Goal: Navigation & Orientation: Find specific page/section

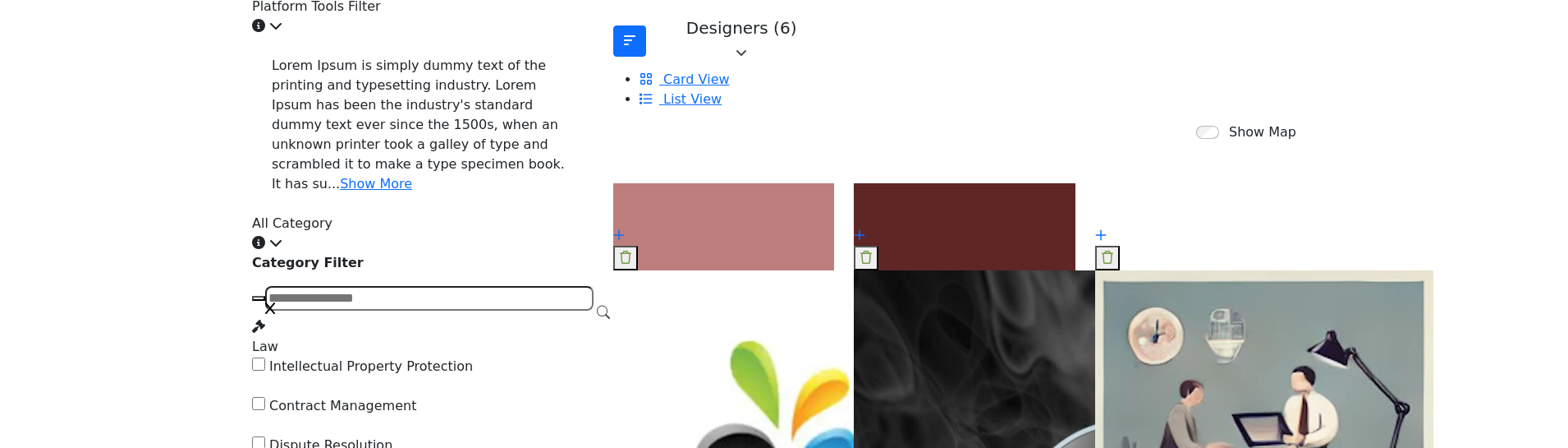
scroll to position [739, 0]
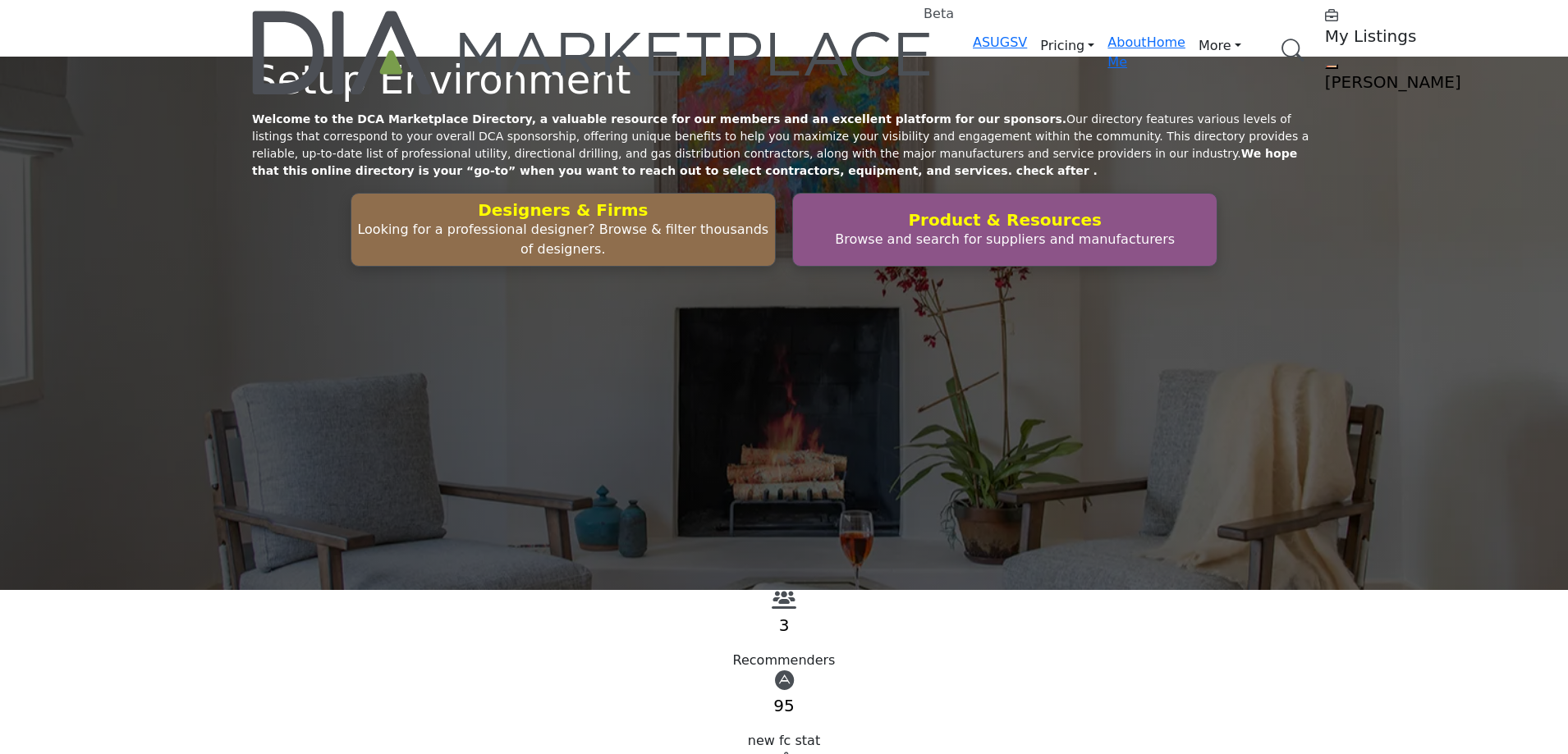
click at [0, 0] on link "Browse Categories" at bounding box center [0, 0] width 0 height 0
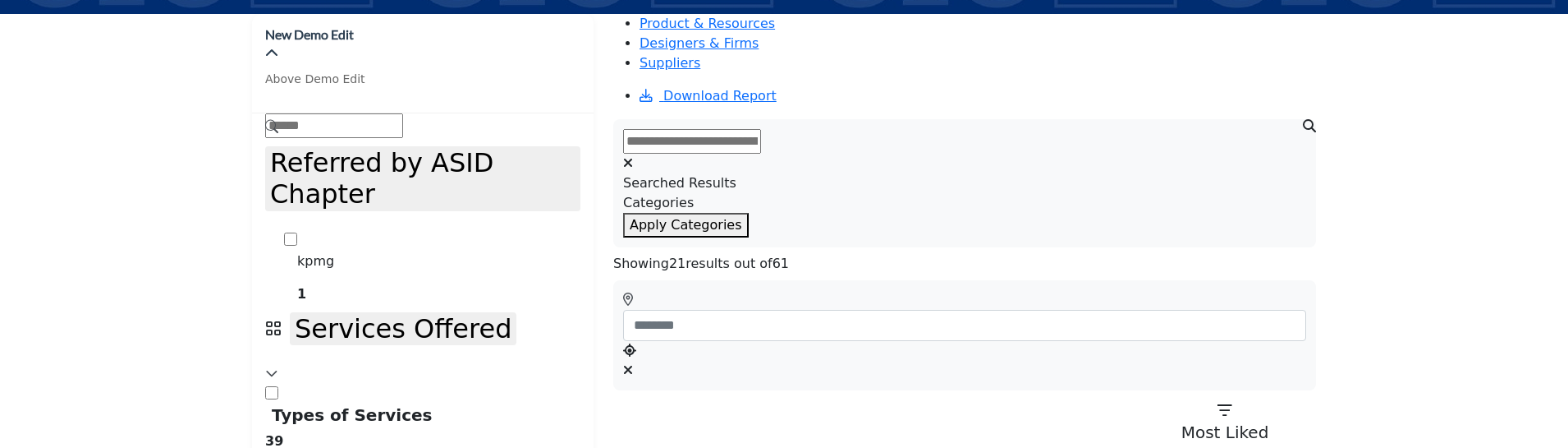
scroll to position [411, 0]
